Goal: Obtain resource: Download file/media

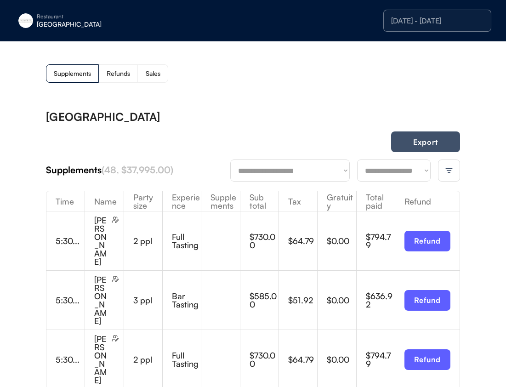
click at [409, 147] on button "Export" at bounding box center [425, 141] width 69 height 21
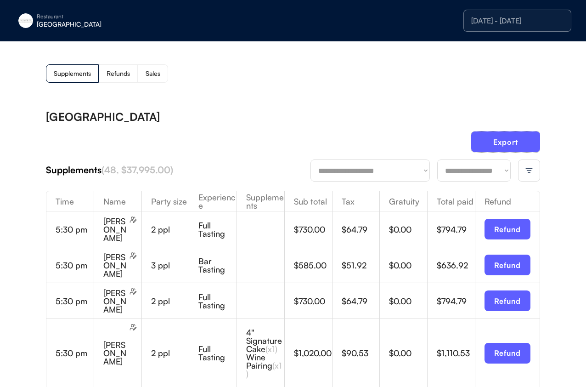
click at [505, 141] on button "Export" at bounding box center [505, 141] width 69 height 21
click at [505, 172] on img at bounding box center [529, 170] width 8 height 8
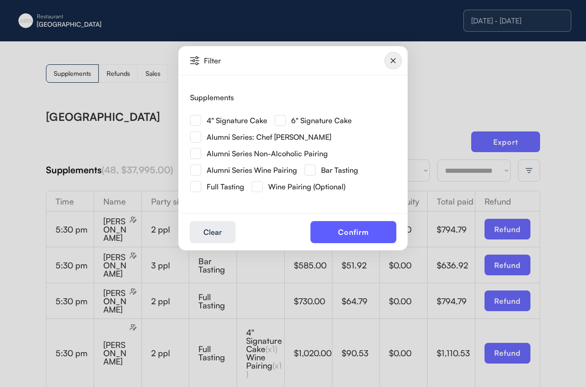
click at [193, 136] on img at bounding box center [195, 136] width 11 height 11
click at [194, 151] on img at bounding box center [195, 153] width 11 height 11
click at [196, 171] on img at bounding box center [195, 170] width 11 height 11
click at [196, 140] on img at bounding box center [195, 136] width 11 height 11
drag, startPoint x: 370, startPoint y: 234, endPoint x: 486, endPoint y: 200, distance: 121.1
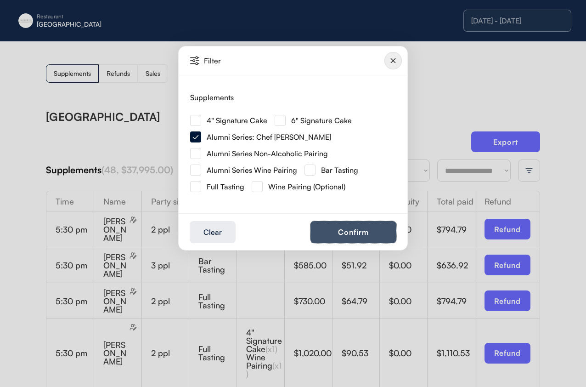
click at [370, 234] on button "Confirm" at bounding box center [354, 232] width 86 height 22
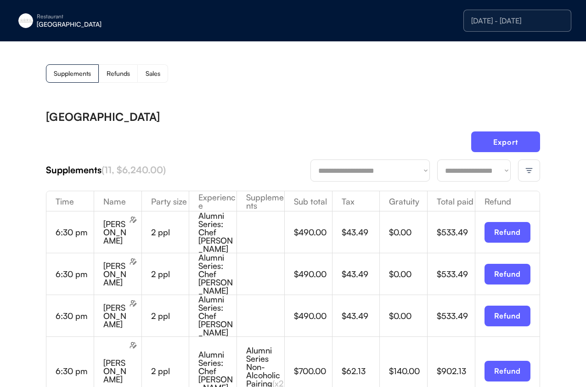
click at [505, 139] on button "Export" at bounding box center [505, 141] width 69 height 21
click at [57, 15] on div "Restaurant" at bounding box center [95, 17] width 116 height 6
click at [72, 68] on div "[PERSON_NAME]" at bounding box center [86, 69] width 82 height 6
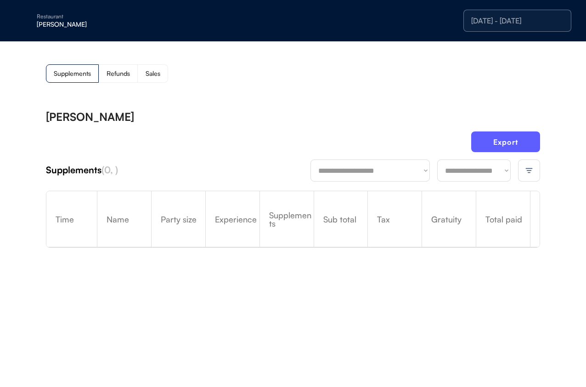
click at [505, 165] on div at bounding box center [529, 170] width 22 height 22
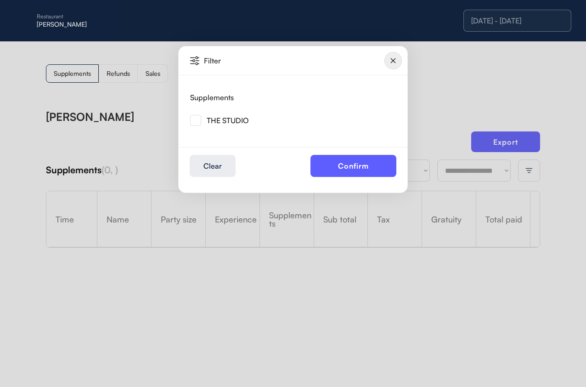
drag, startPoint x: 194, startPoint y: 117, endPoint x: 211, endPoint y: 120, distance: 16.9
click at [194, 117] on img at bounding box center [195, 120] width 11 height 11
click at [356, 165] on button "Confirm" at bounding box center [354, 166] width 86 height 22
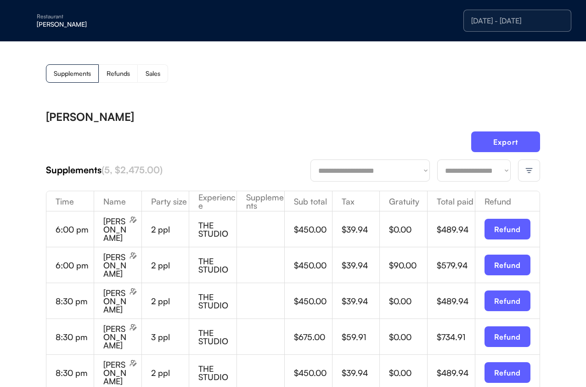
click at [505, 79] on div "**********" at bounding box center [293, 260] width 586 height 438
click at [505, 145] on button "Export" at bounding box center [505, 141] width 69 height 21
